Goal: Transaction & Acquisition: Purchase product/service

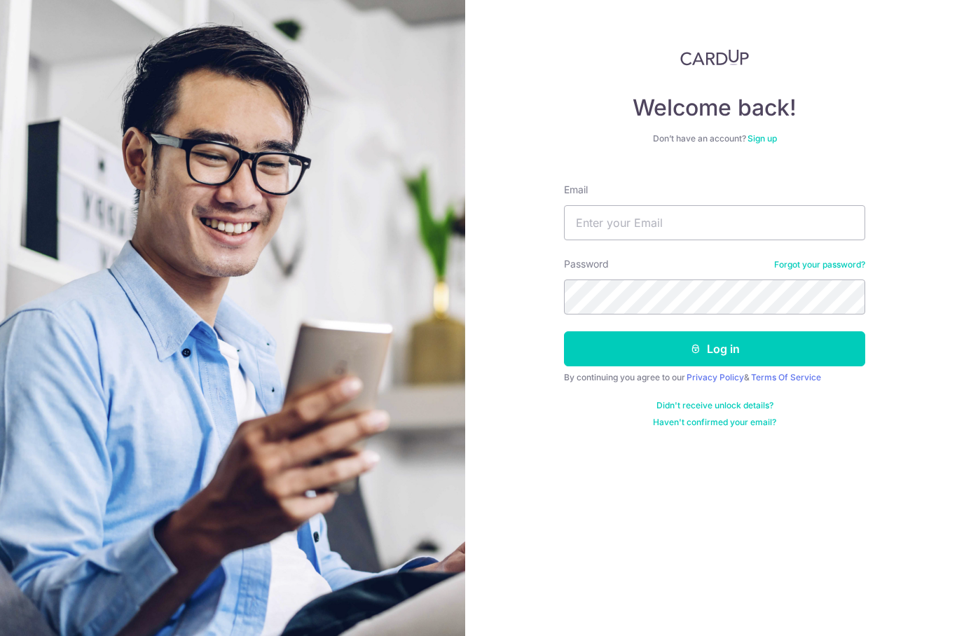
click at [701, 224] on input "Email" at bounding box center [714, 222] width 301 height 35
type input "[EMAIL_ADDRESS][DOMAIN_NAME]"
click at [724, 343] on button "Log in" at bounding box center [714, 348] width 301 height 35
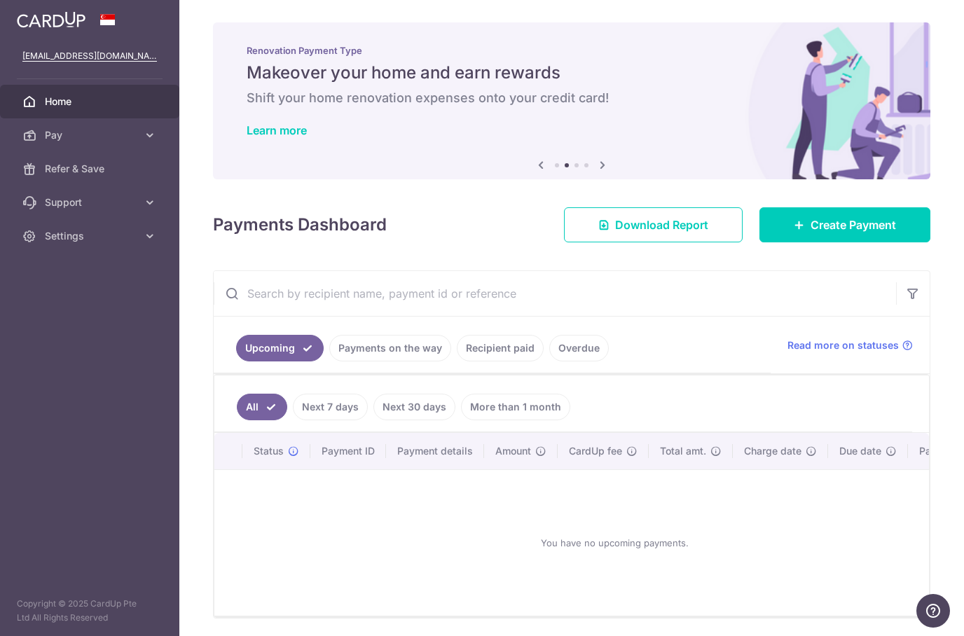
click at [154, 127] on link "Pay" at bounding box center [89, 135] width 179 height 34
click at [78, 175] on span "Payments" at bounding box center [91, 169] width 92 height 14
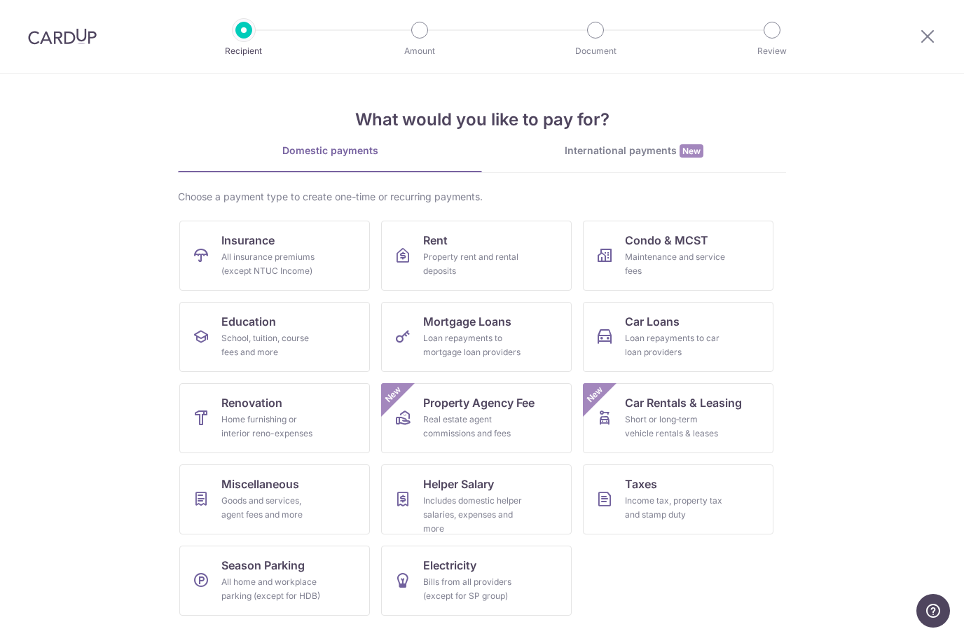
click at [275, 408] on span "Renovation" at bounding box center [251, 402] width 61 height 17
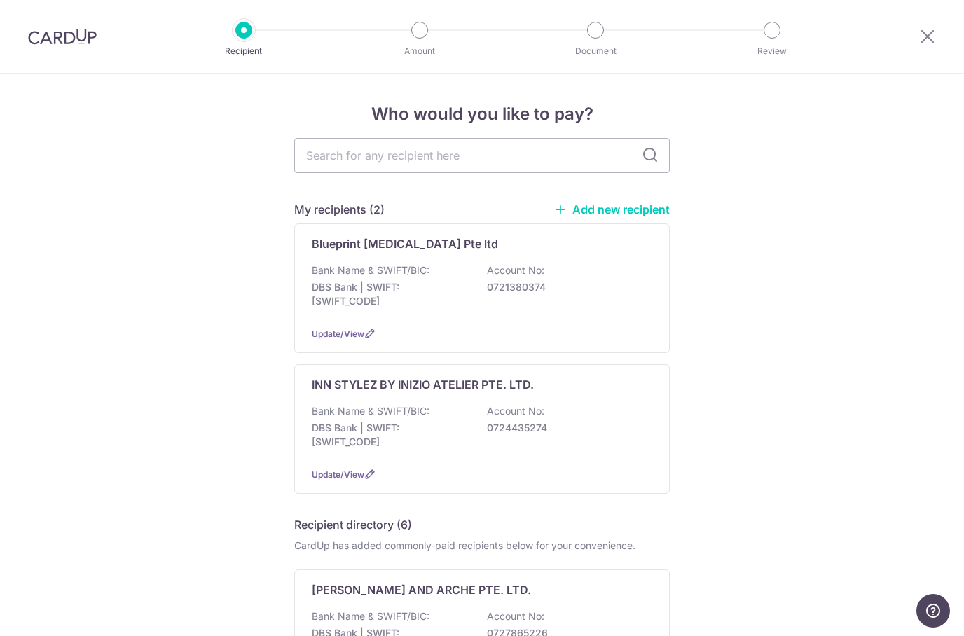
click at [334, 336] on span "Update/View" at bounding box center [338, 334] width 53 height 11
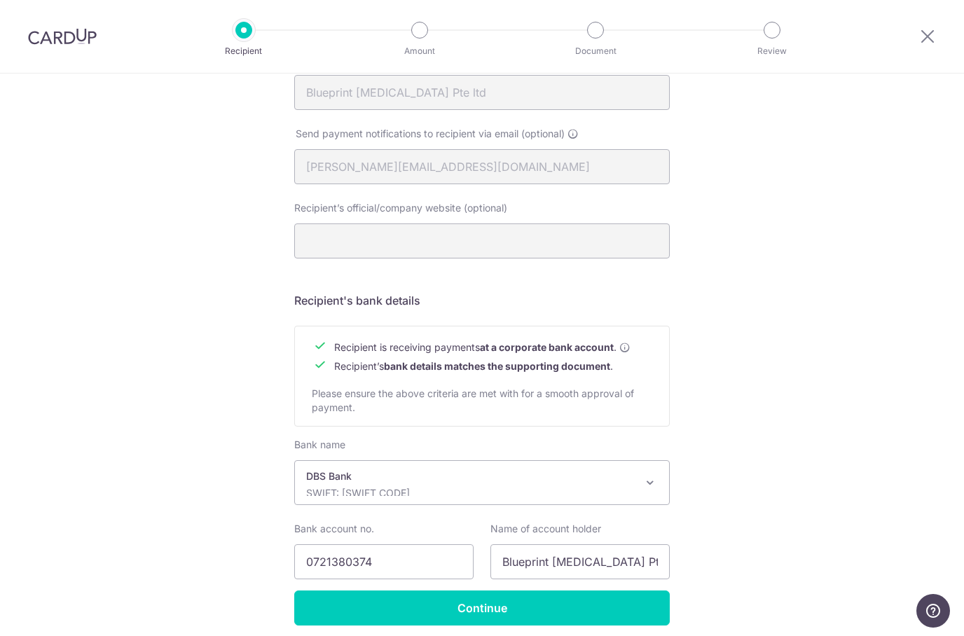
scroll to position [415, 0]
